Goal: Contribute content

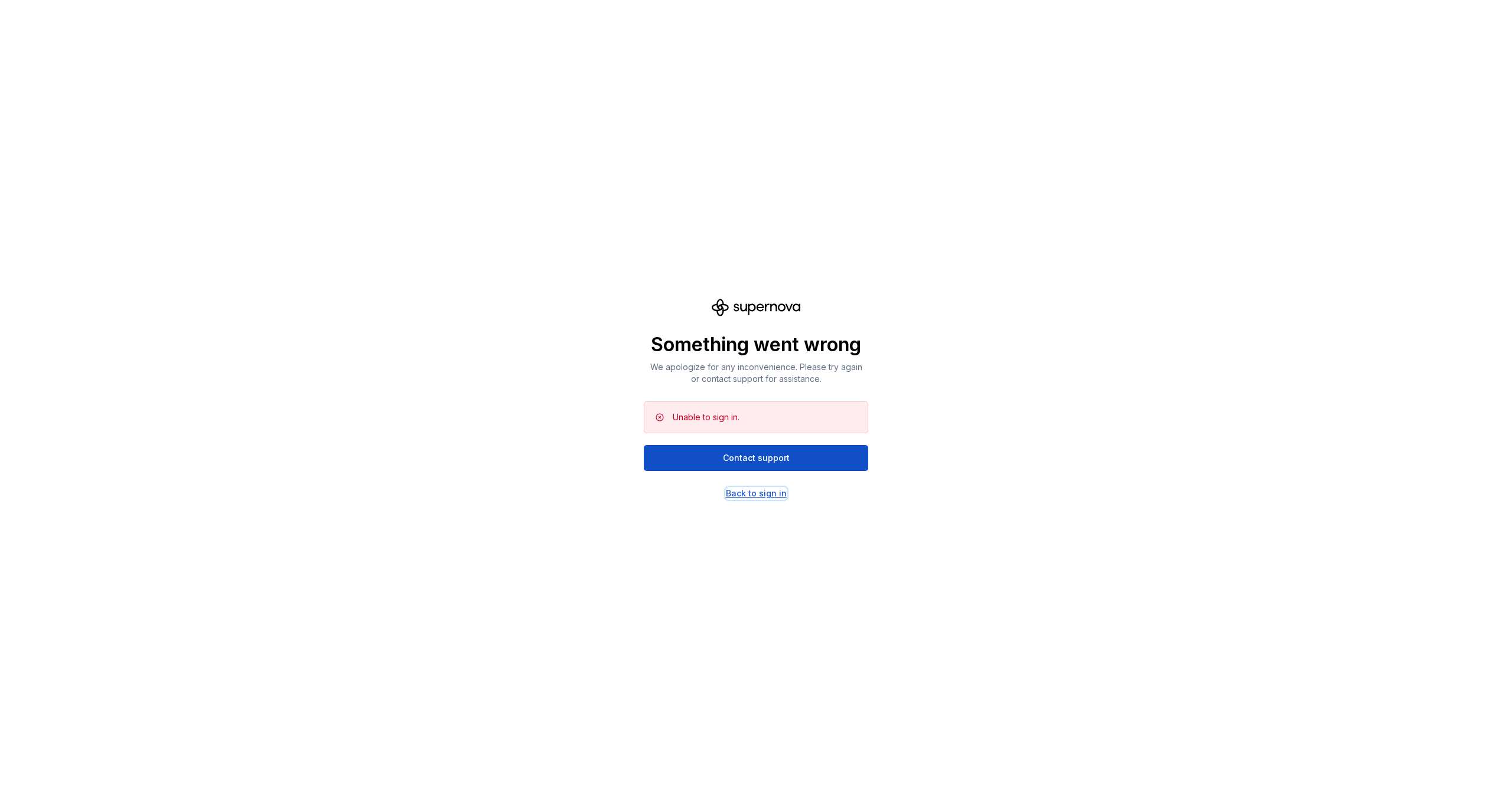
click at [776, 497] on div "Back to sign in" at bounding box center [756, 494] width 61 height 12
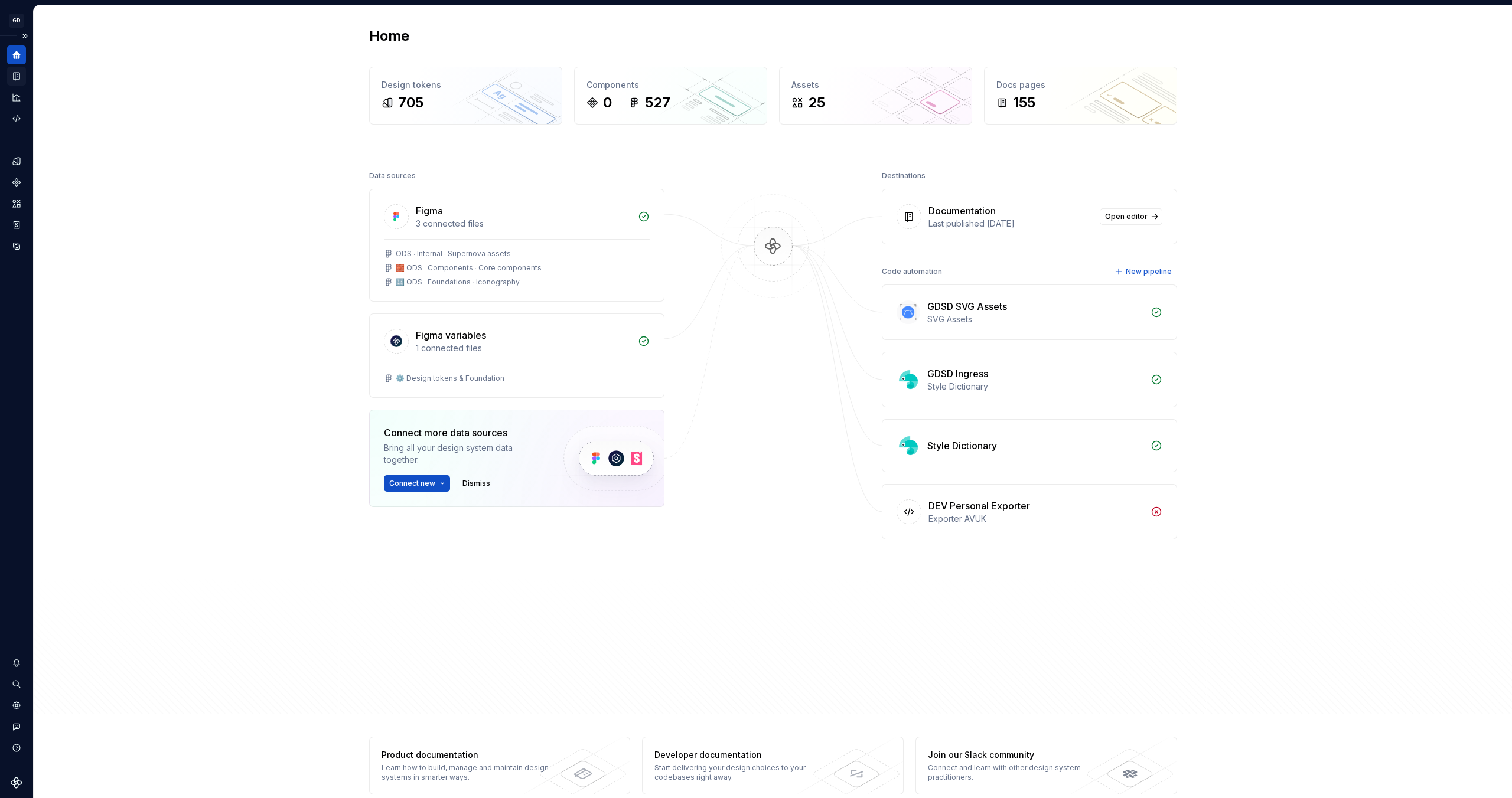
click at [18, 80] on icon "Documentation" at bounding box center [16, 76] width 11 height 11
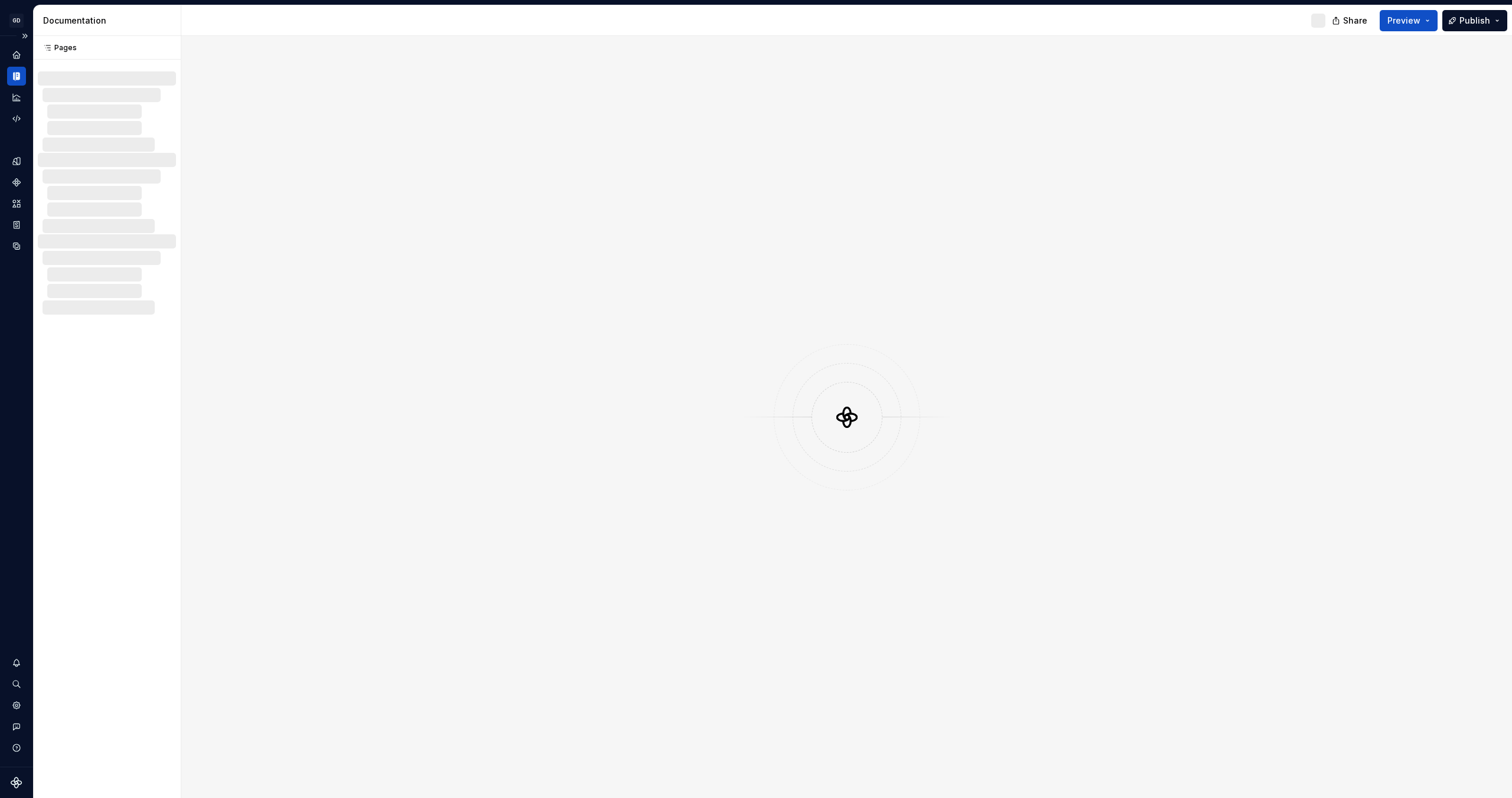
click at [15, 79] on icon "Documentation" at bounding box center [14, 76] width 2 height 8
click at [24, 58] on div "Home" at bounding box center [17, 55] width 19 height 19
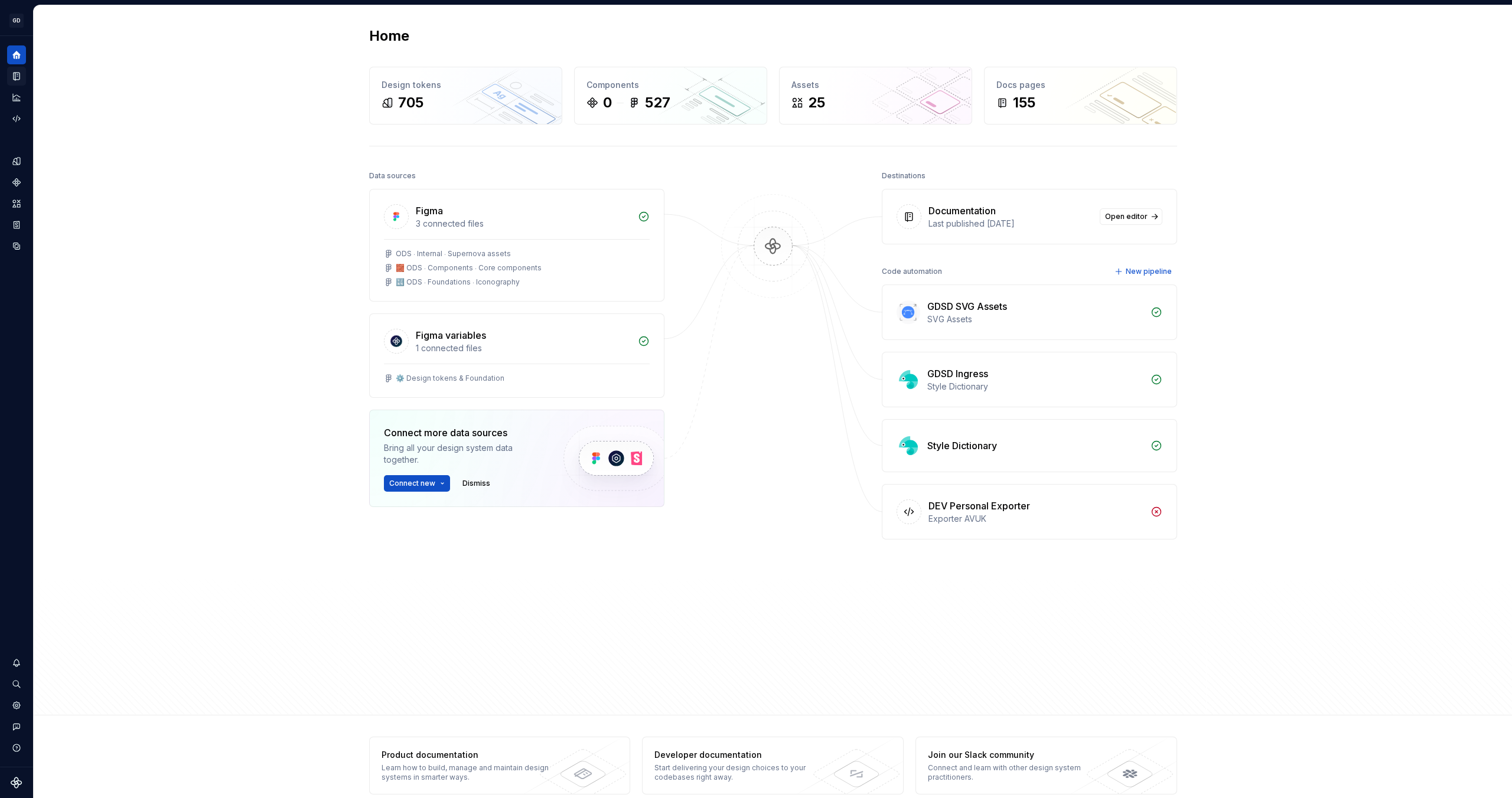
click at [20, 75] on icon "Documentation" at bounding box center [16, 76] width 11 height 11
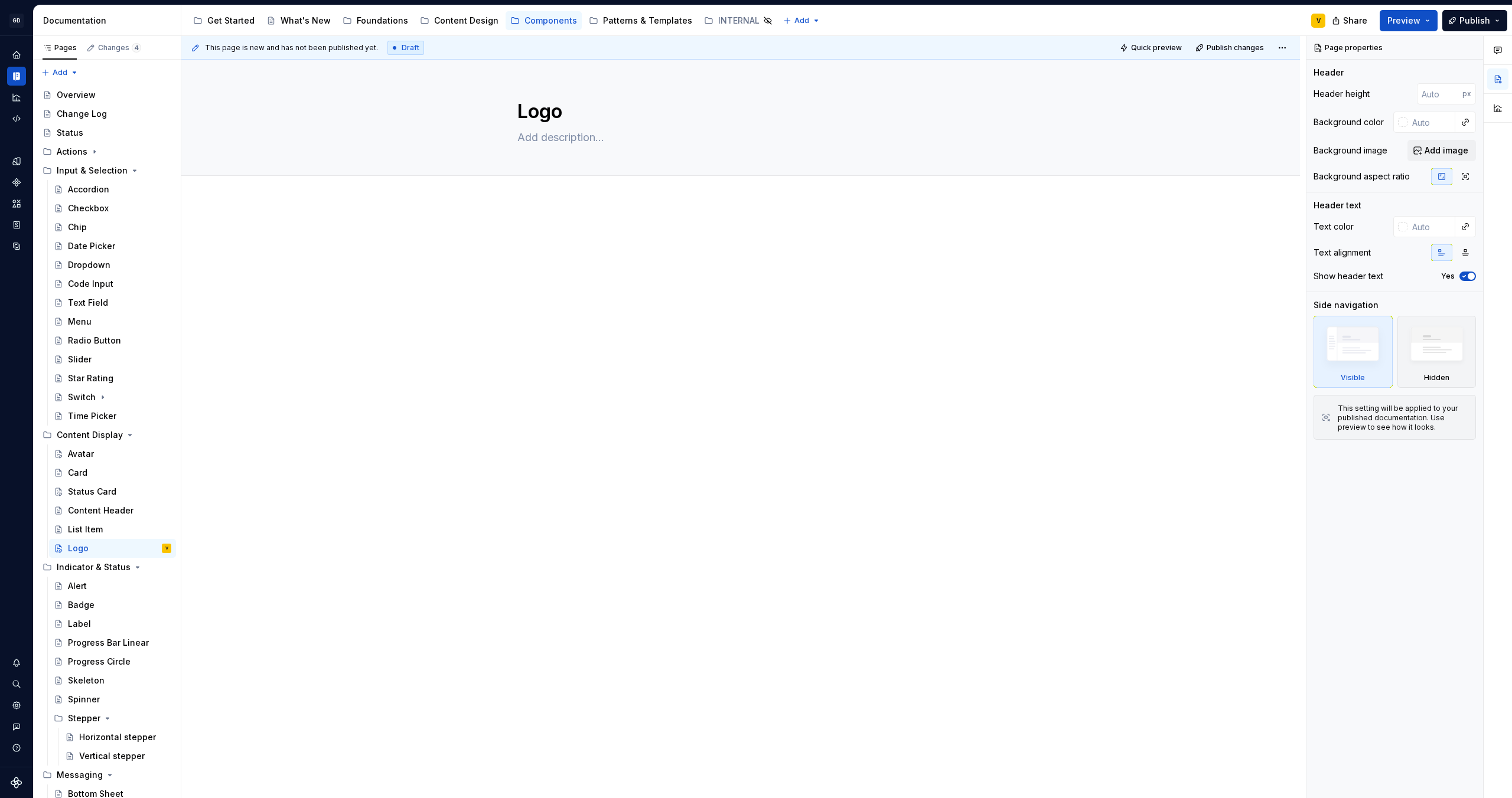
type textarea "*"
